Goal: Task Accomplishment & Management: Complete application form

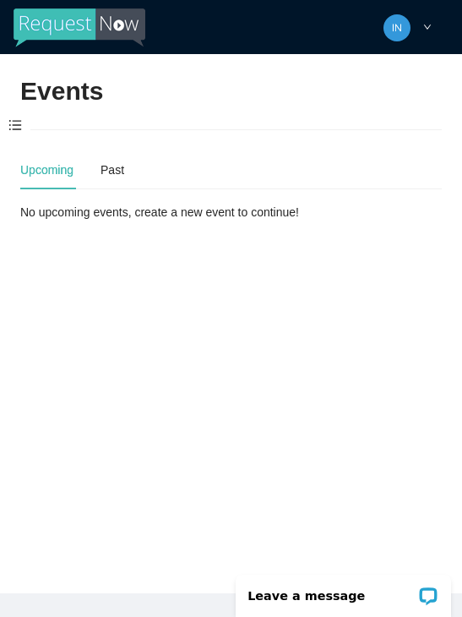
click at [14, 119] on span at bounding box center [15, 125] width 30 height 35
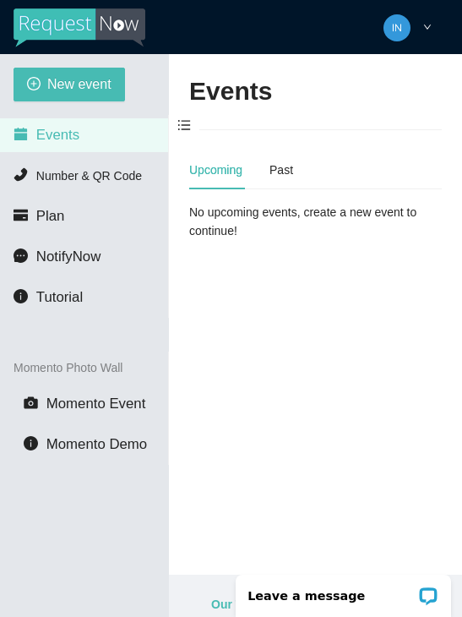
click at [52, 82] on span "New event" at bounding box center [79, 84] width 64 height 21
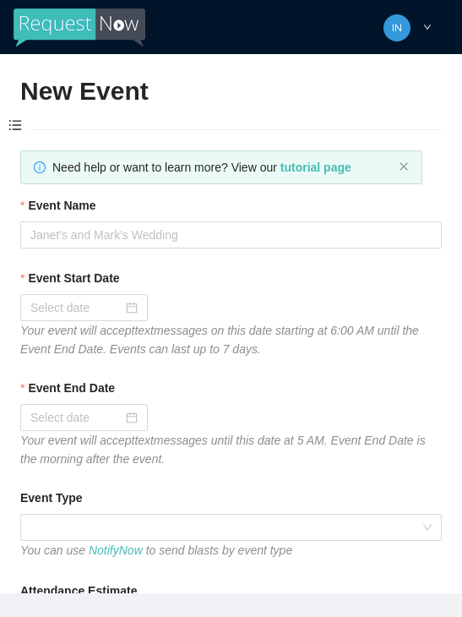
type textarea "Thanks for coming to Guitars and Cadillacs! Follow us on FB & IG @guitarsandcad…"
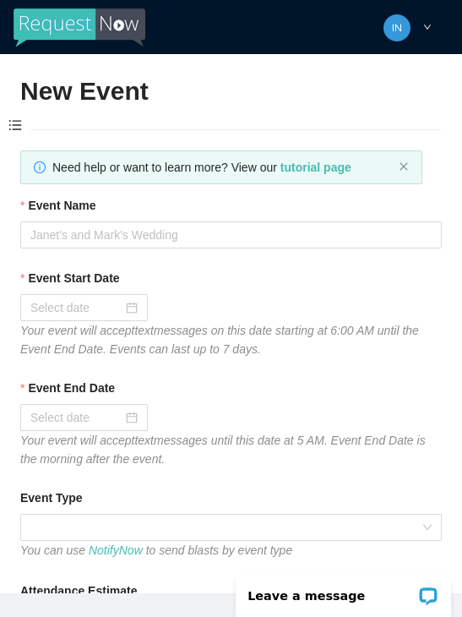
scroll to position [3, 0]
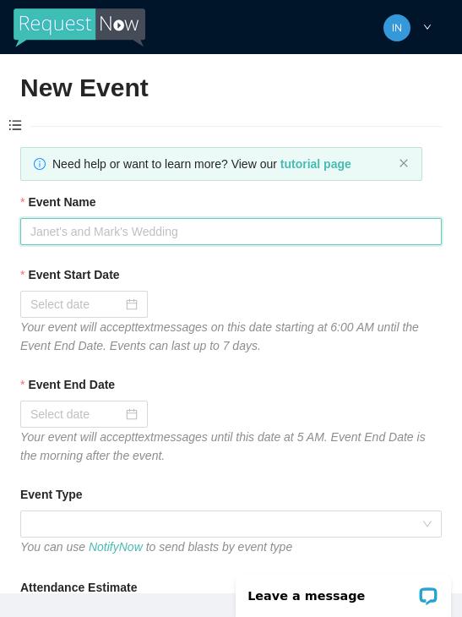
click at [323, 231] on input "Event Name" at bounding box center [231, 231] width 422 height 27
type input "T"
type input "Thirsty [DATE]"
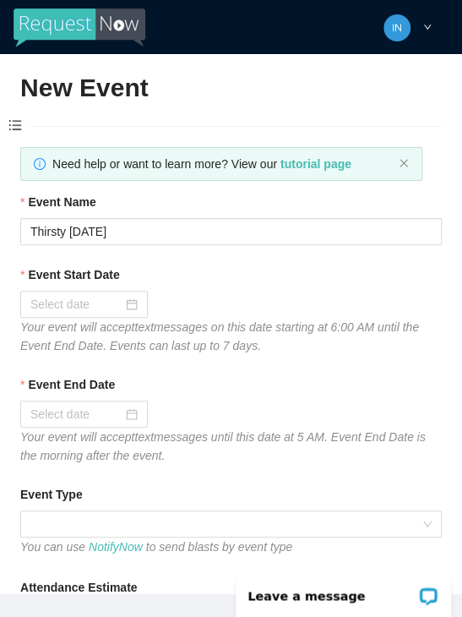
click at [58, 302] on input "Event Start Date" at bounding box center [76, 304] width 92 height 19
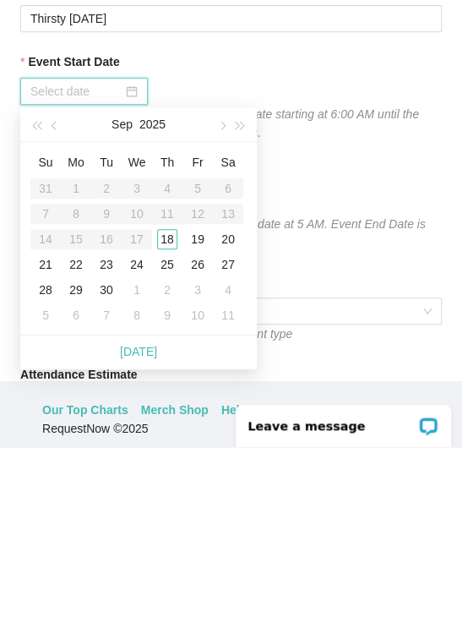
scroll to position [57, 0]
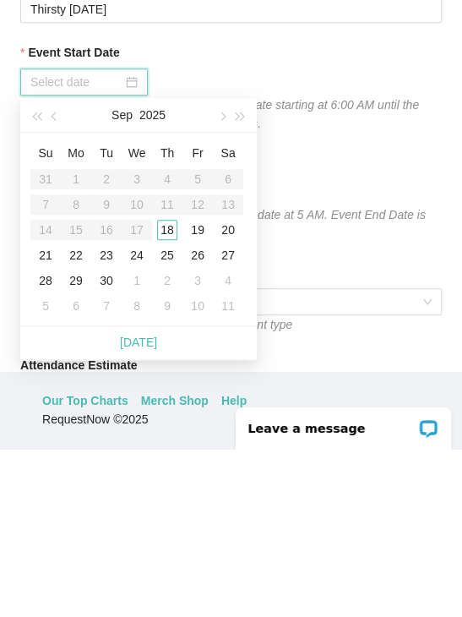
click at [152, 504] on link "[DATE]" at bounding box center [138, 511] width 37 height 14
type input "[DATE]"
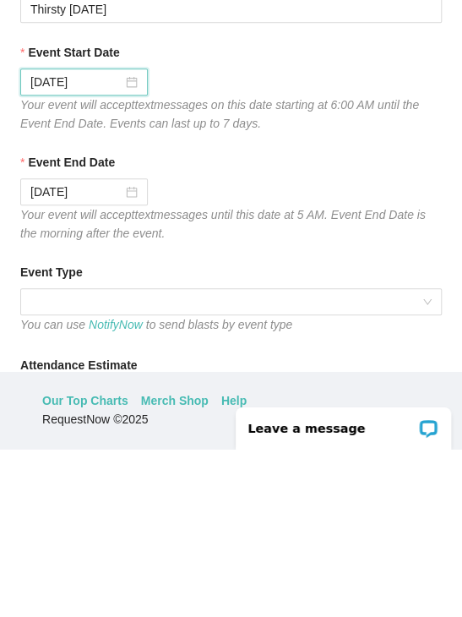
click at [268, 457] on span at bounding box center [230, 469] width 401 height 25
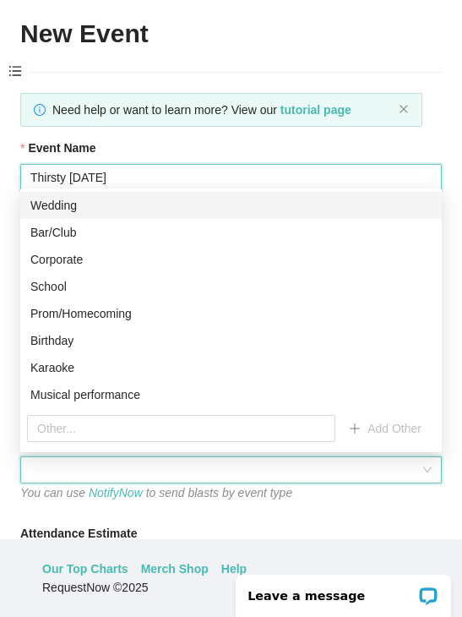
click at [171, 177] on input "Thirsty [DATE]" at bounding box center [231, 177] width 422 height 27
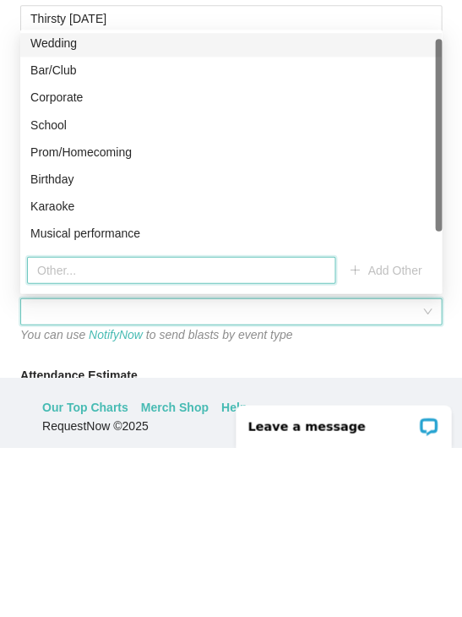
scroll to position [2, 0]
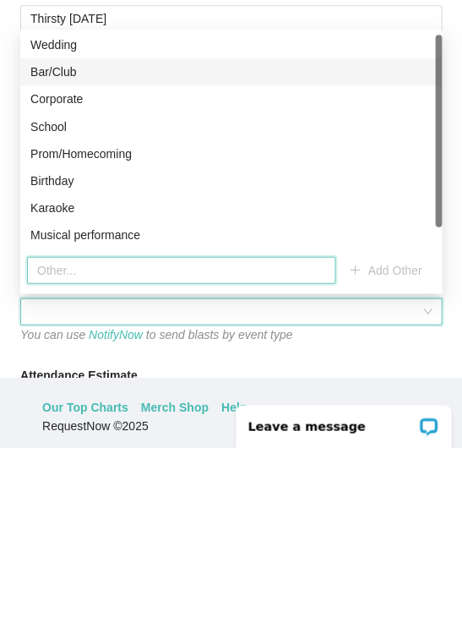
click at [81, 232] on div "Bar/Club" at bounding box center [230, 241] width 401 height 19
type textarea "Thanks for coming to Guitars and Cadillacs! Follow us on FB & IG @guitarsandcad…"
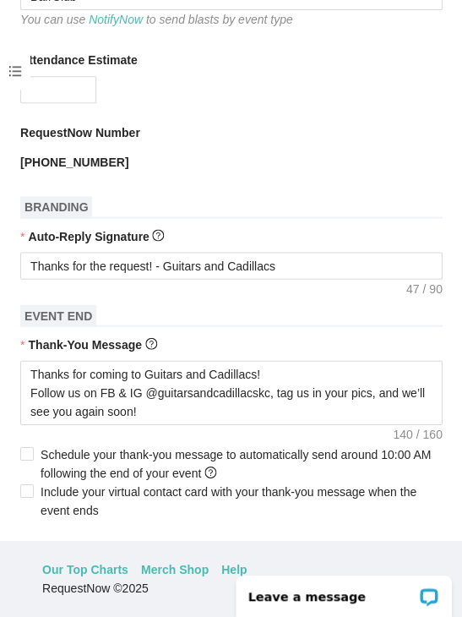
scroll to position [498, 0]
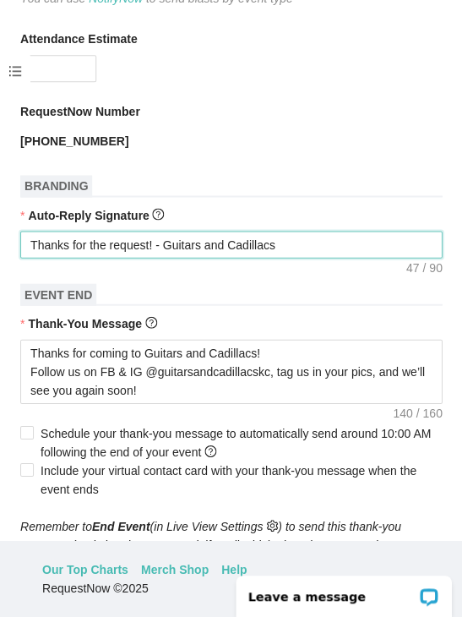
click at [357, 241] on textarea "Thanks for the request! - Guitars and Cadillacs" at bounding box center [231, 244] width 422 height 27
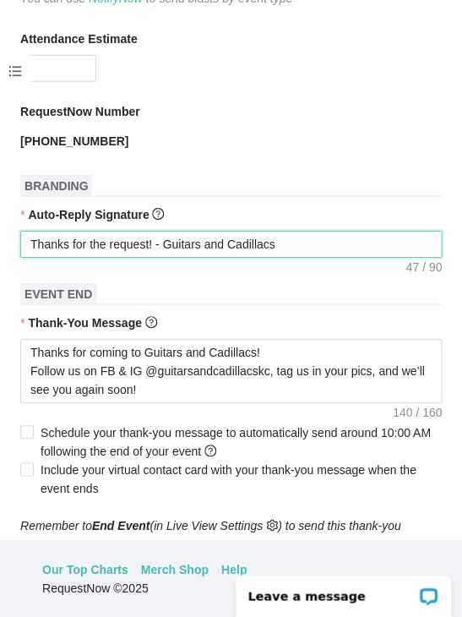
type textarea "Thanks for the request! - Guitars and Cadillacs"
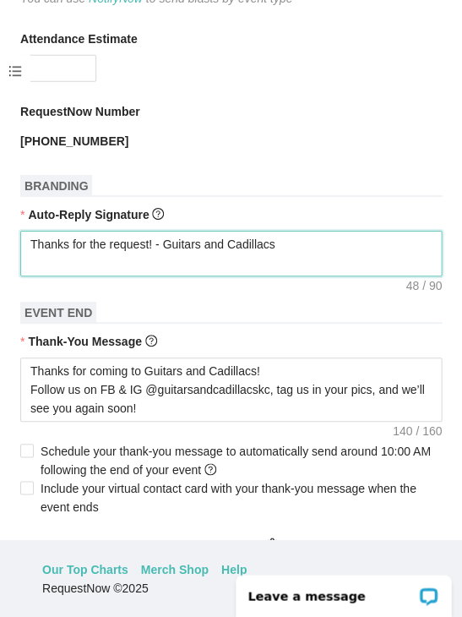
type textarea "Thanks for the request! - Guitars and Cadillacs T"
type textarea "Thanks for the request! - Guitars and Cadillacs Ti"
type textarea "Thanks for the request! - Guitars and Cadillacs Tip"
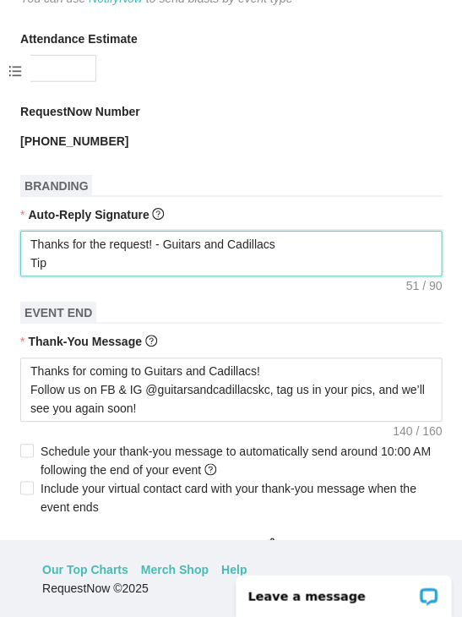
type textarea "Thanks for the request! - Guitars and Cadillacs Tip"
type textarea "Thanks for the request! - Guitars and Cadillacs Tip T"
type textarea "Thanks for the request! - Guitars and Cadillacs Tip Th"
type textarea "Thanks for the request! - Guitars and Cadillacs Tip The"
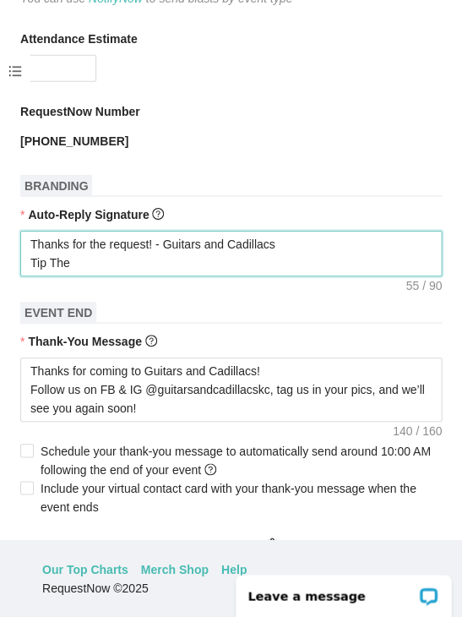
type textarea "Thanks for the request! - Guitars and Cadillacs Tip The"
type textarea "Thanks for the request! - Guitars and Cadillacs Tip The D"
type textarea "Thanks for the request! - Guitars and Cadillacs Tip The DJ"
type textarea "Thanks for the request! - Guitars and Cadillacs Tip The DJ?"
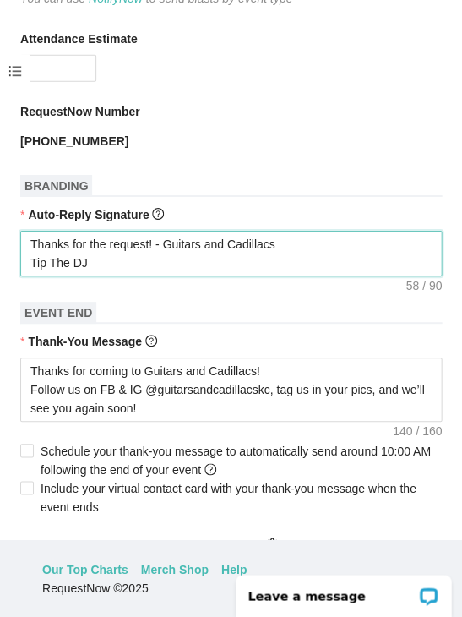
type textarea "Thanks for the request! - Guitars and Cadillacs Tip The DJ?"
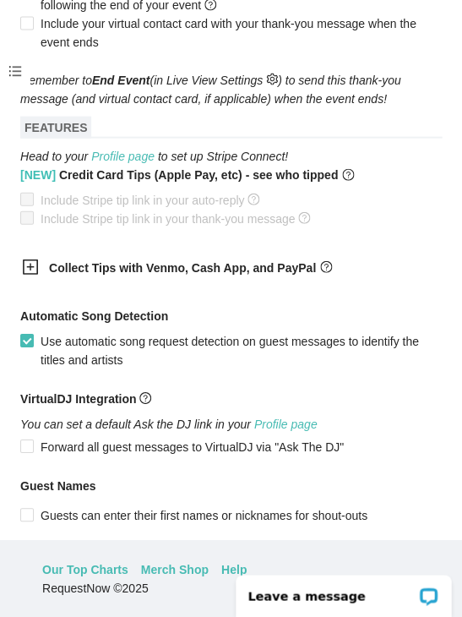
scroll to position [986, 0]
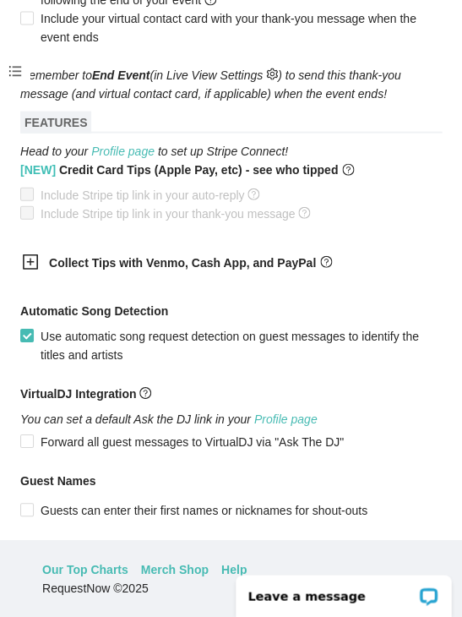
type textarea "Thanks for the request! - Guitars and Cadillacs Tip The DJ?"
click at [30, 253] on div "Collect Tips with Venmo, Cash App, and PayPal" at bounding box center [219, 262] width 422 height 41
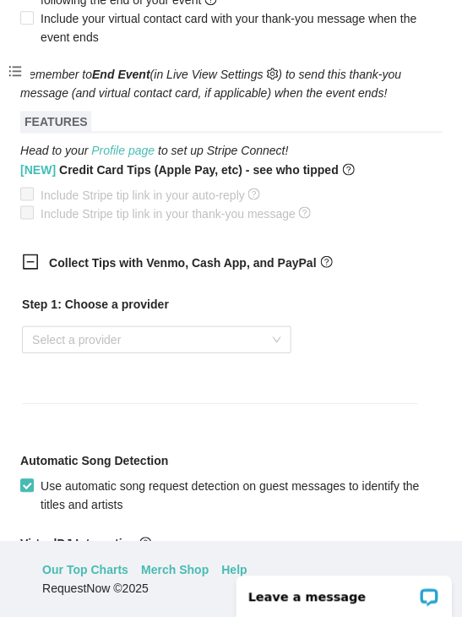
click at [74, 347] on input "search" at bounding box center [150, 338] width 237 height 25
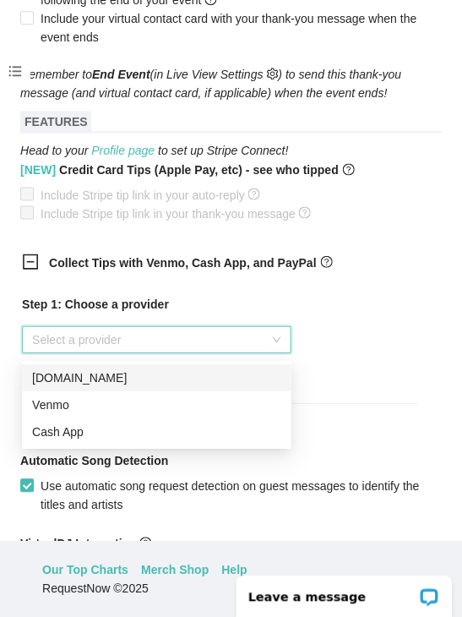
click at [81, 400] on div "Venmo" at bounding box center [156, 404] width 248 height 19
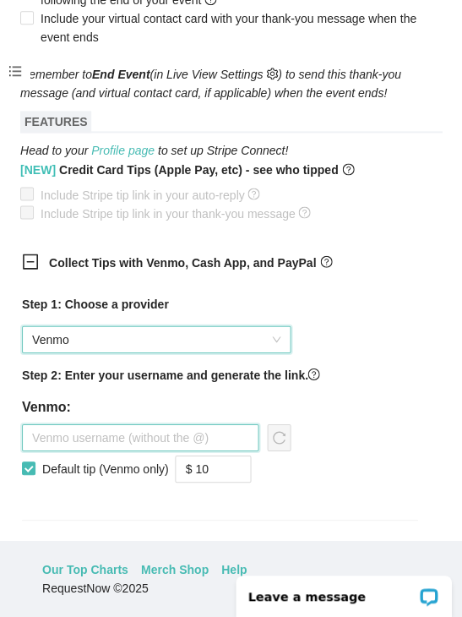
click at [93, 438] on input "text" at bounding box center [140, 436] width 237 height 27
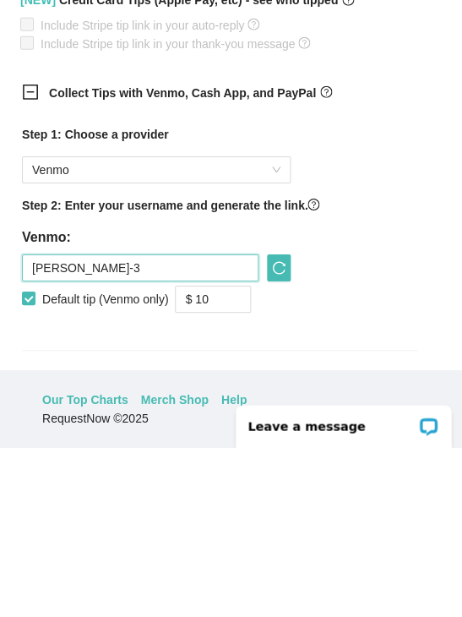
type input "[PERSON_NAME]-3"
click at [243, 470] on span "down" at bounding box center [242, 475] width 10 height 10
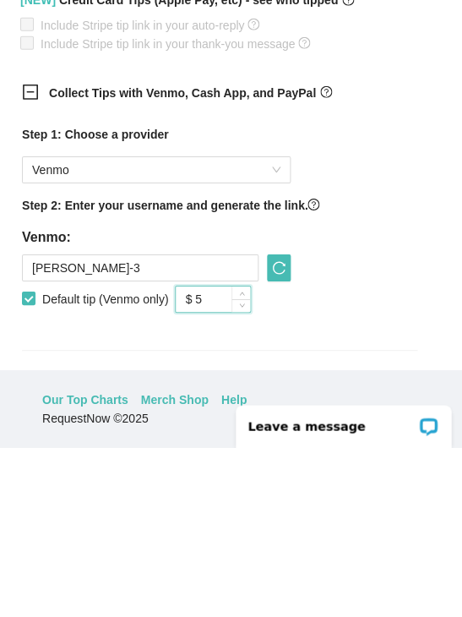
type input "$ 5"
click at [288, 430] on span "reload" at bounding box center [279, 437] width 22 height 14
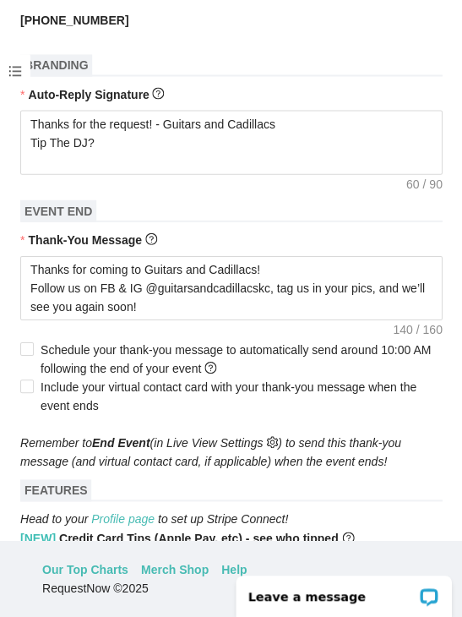
scroll to position [618, 0]
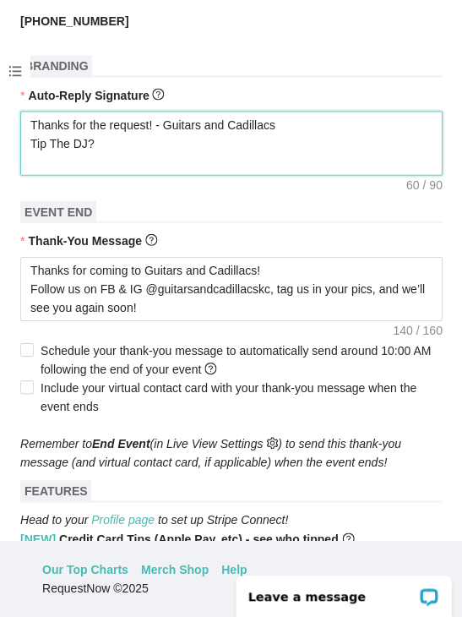
click at [104, 161] on textarea "Thanks for the request! - Guitars and Cadillacs Tip The DJ?" at bounding box center [231, 143] width 422 height 64
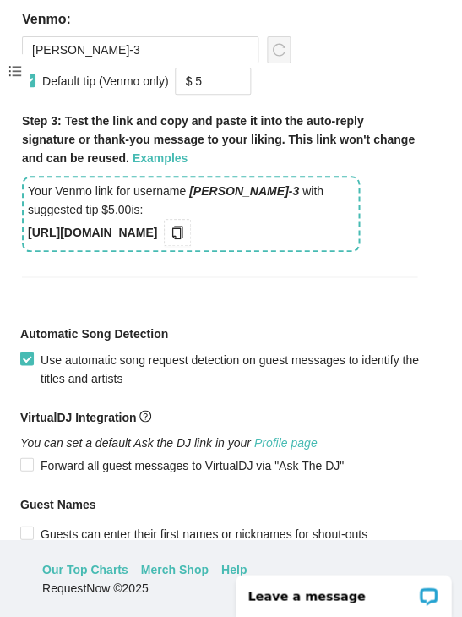
scroll to position [1388, 0]
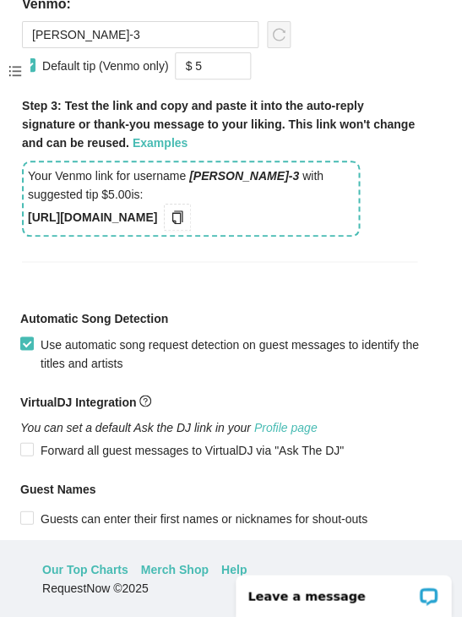
click at [183, 218] on icon "copy" at bounding box center [177, 217] width 11 height 14
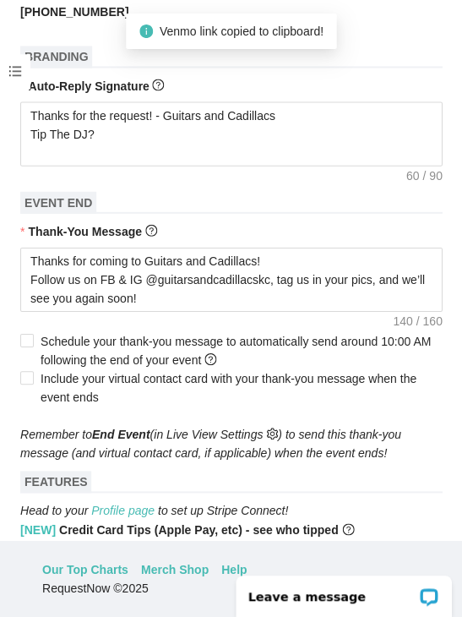
scroll to position [625, 0]
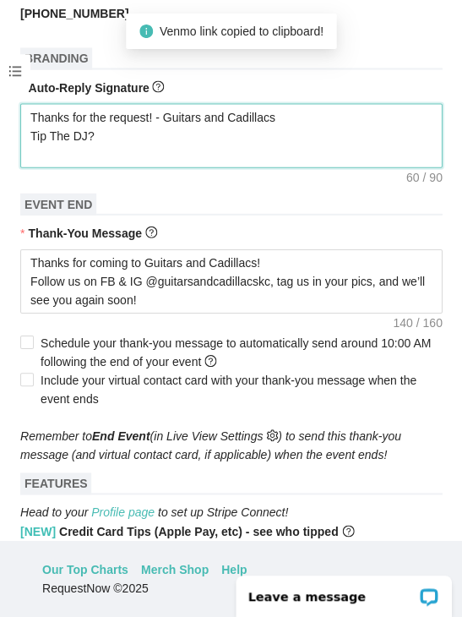
click at [128, 149] on textarea "Thanks for the request! - Guitars and Cadillacs Tip The DJ?" at bounding box center [231, 135] width 422 height 64
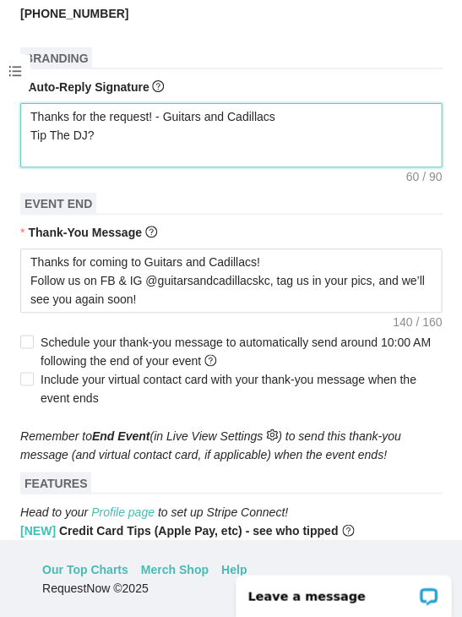
click at [123, 159] on textarea "Thanks for the request! - Guitars and Cadillacs Tip The DJ?" at bounding box center [231, 135] width 422 height 64
paste textarea "[URL][DOMAIN_NAME]"
type textarea "Thanks for the request! - Guitars and Cadillacs Tip The DJ? [URL][DOMAIN_NAME]"
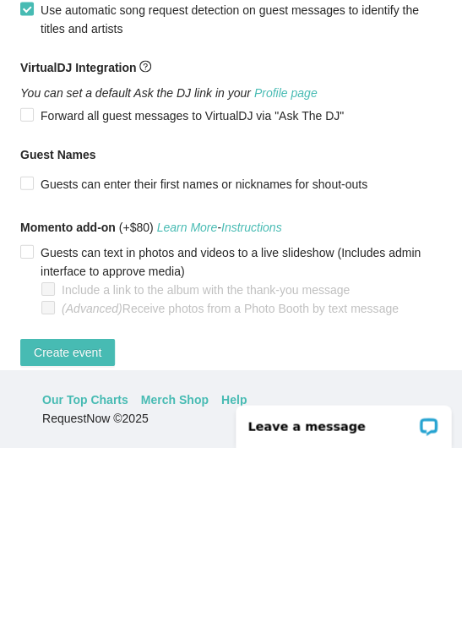
scroll to position [74, 0]
type textarea "Thanks for the request! - Guitars and Cadillacs Tip The DJ? [URL][DOMAIN_NAME]"
click at [88, 512] on span "Create event" at bounding box center [68, 521] width 68 height 19
type textarea "Thanks for coming to Guitars and Cadillacs! Follow us on FB & IG @guitarsandcad…"
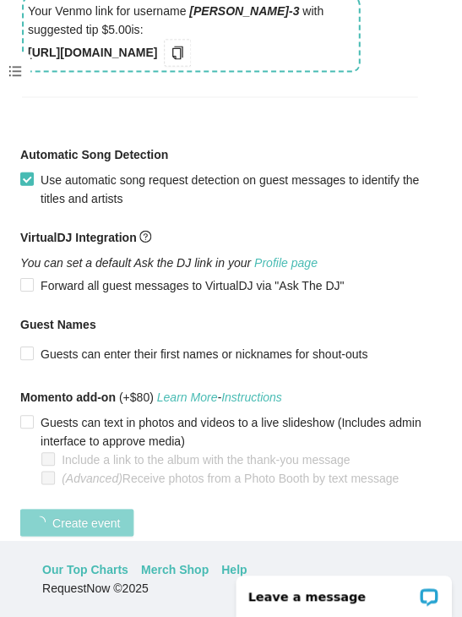
scroll to position [438, 0]
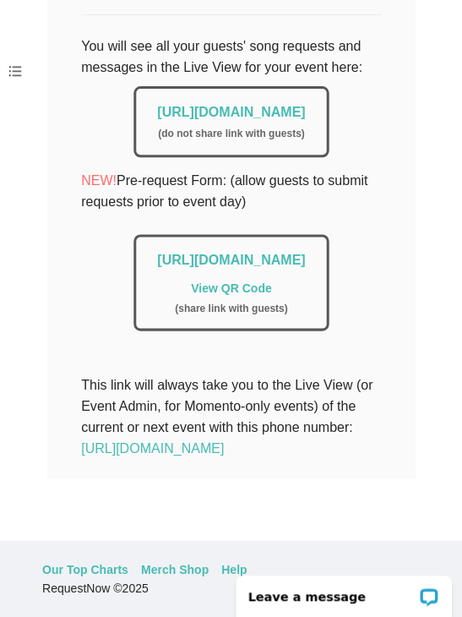
click at [250, 105] on link "[URL][DOMAIN_NAME]" at bounding box center [231, 112] width 148 height 14
